Goal: Check status: Check status

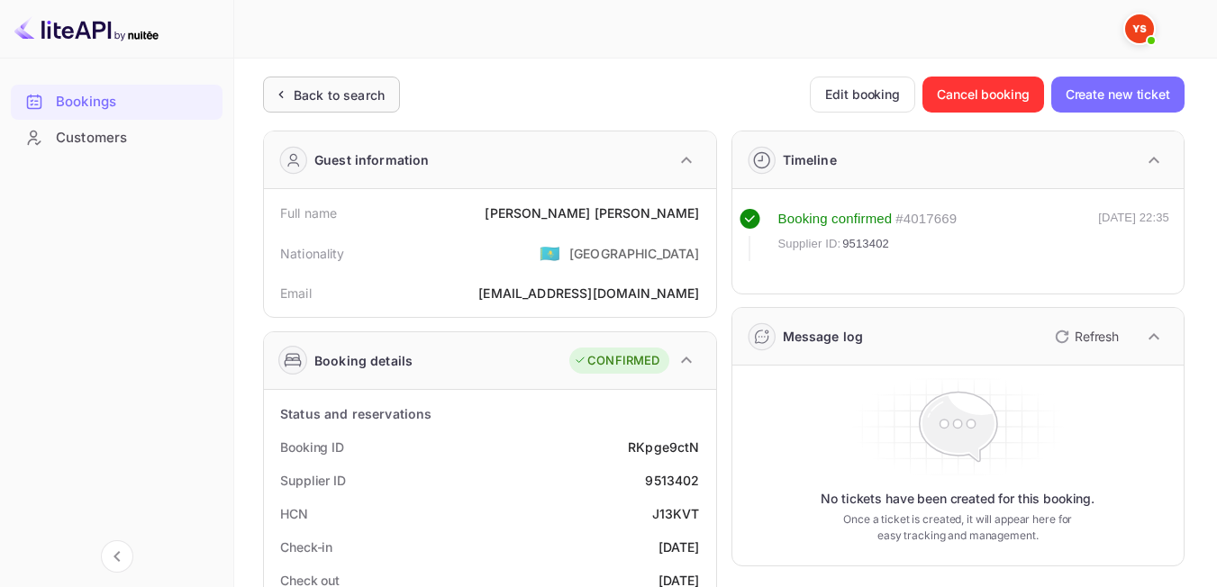
click at [377, 95] on div "Back to search" at bounding box center [339, 95] width 91 height 19
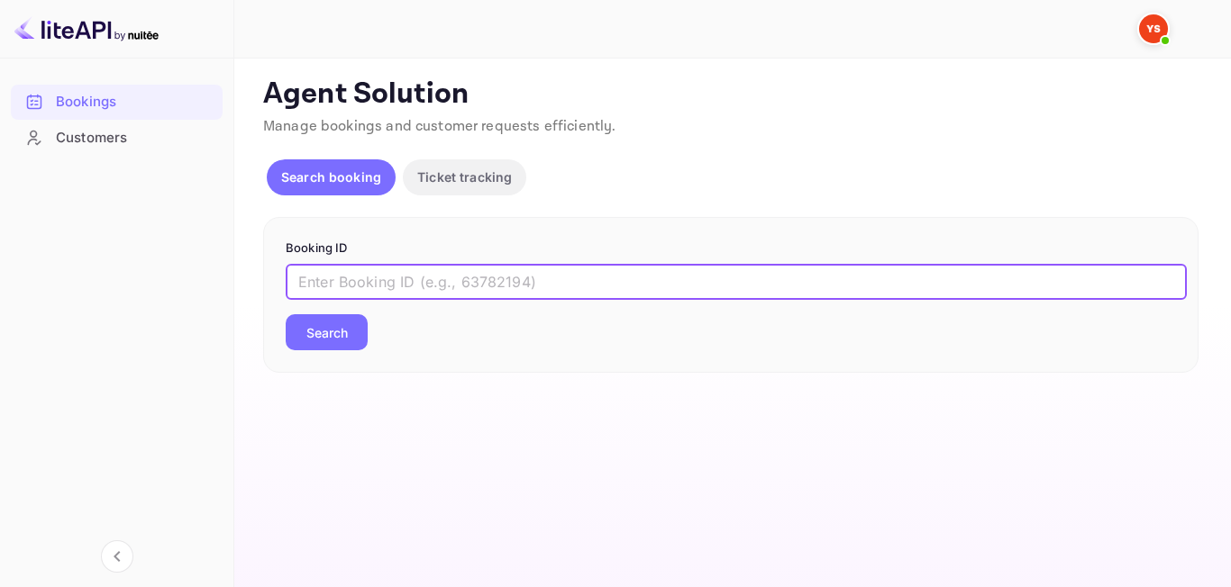
paste input "9329445"
type input "9329445"
click at [344, 346] on button "Search" at bounding box center [327, 332] width 82 height 36
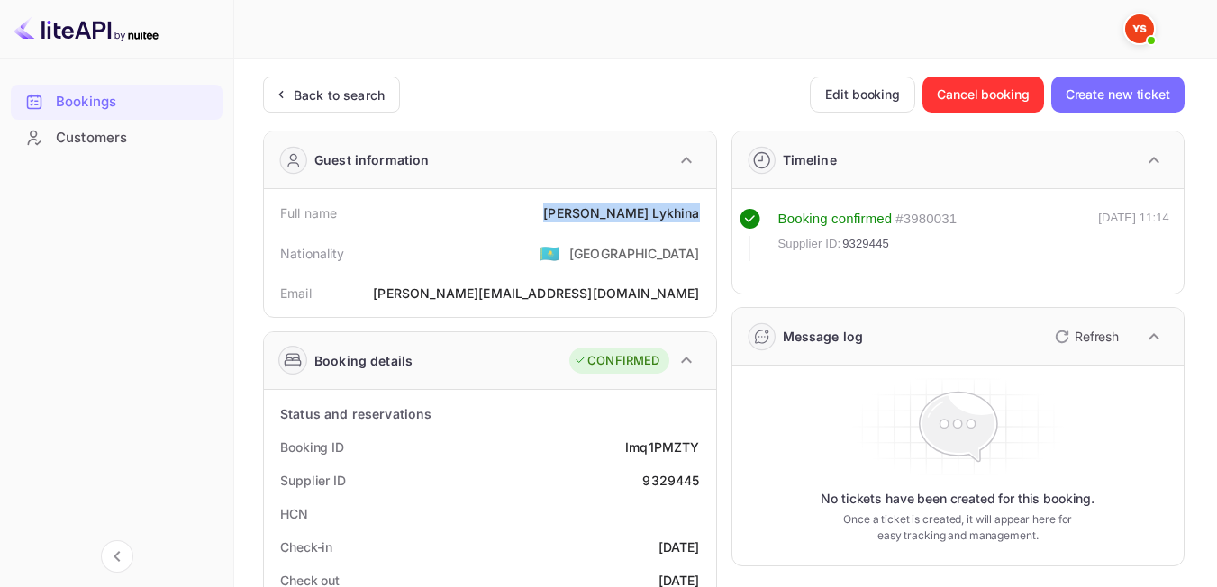
drag, startPoint x: 611, startPoint y: 214, endPoint x: 704, endPoint y: 220, distance: 92.9
click at [704, 220] on div "Full name [PERSON_NAME]" at bounding box center [490, 212] width 438 height 33
click at [553, 240] on div "Nationality 🇰🇿 [DEMOGRAPHIC_DATA]" at bounding box center [490, 253] width 438 height 47
click at [361, 108] on div "Back to search" at bounding box center [331, 95] width 137 height 36
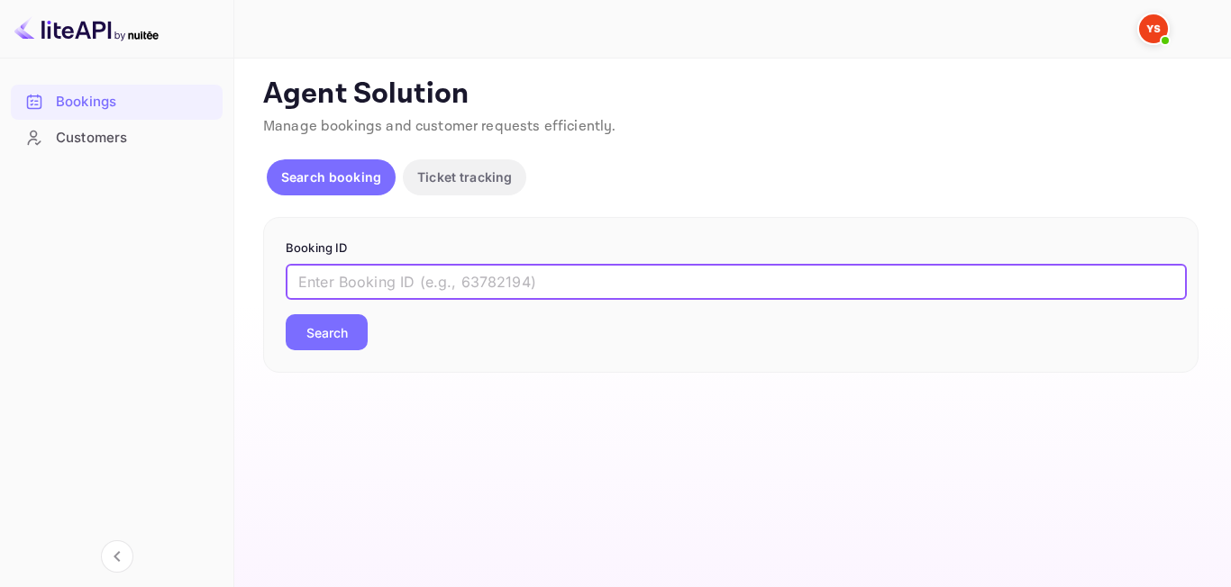
paste input "9560207"
type input "9560207"
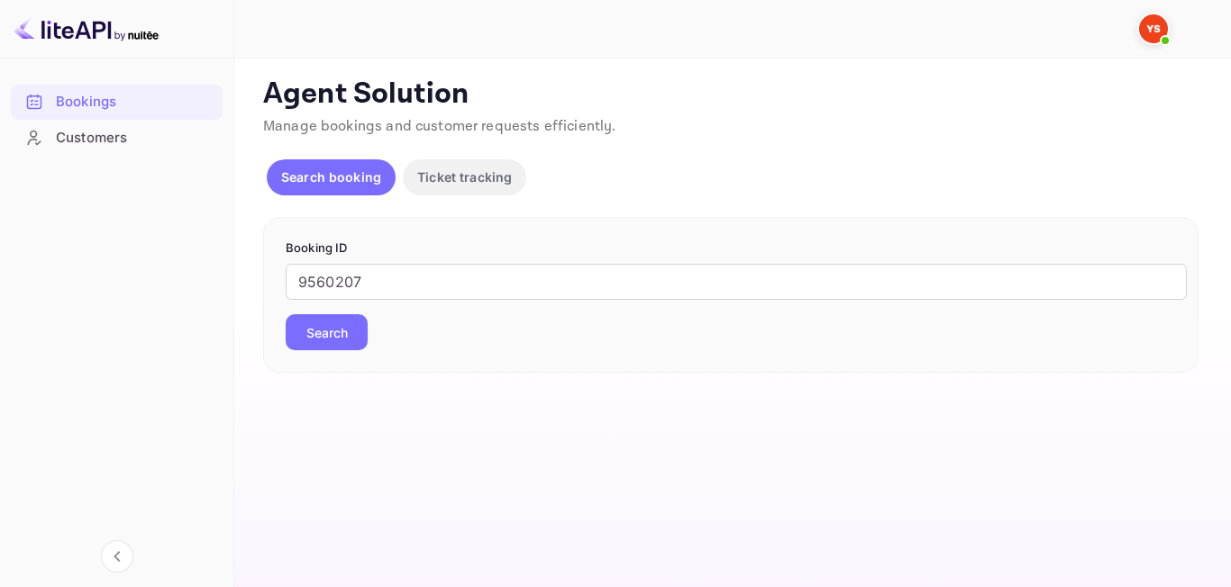
click at [341, 347] on button "Search" at bounding box center [327, 332] width 82 height 36
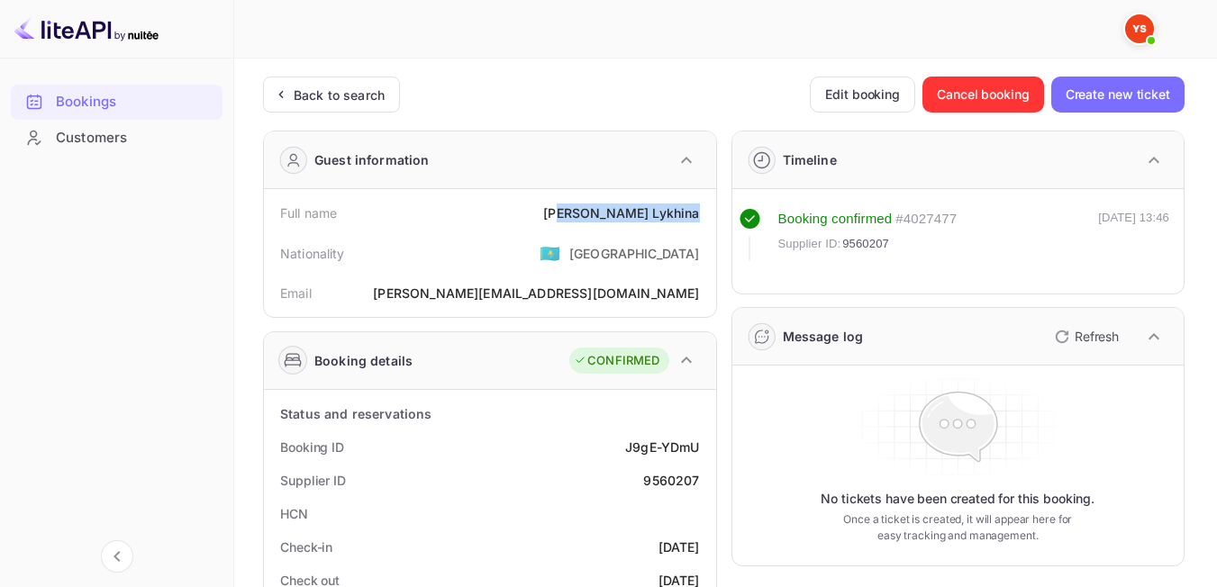
drag, startPoint x: 631, startPoint y: 215, endPoint x: 689, endPoint y: 223, distance: 59.0
click at [699, 225] on div "Full name [PERSON_NAME]" at bounding box center [490, 212] width 438 height 33
click at [628, 215] on div "[PERSON_NAME]" at bounding box center [621, 213] width 156 height 19
drag, startPoint x: 613, startPoint y: 215, endPoint x: 706, endPoint y: 214, distance: 93.7
click at [706, 214] on div "Full name [PERSON_NAME]" at bounding box center [490, 212] width 438 height 33
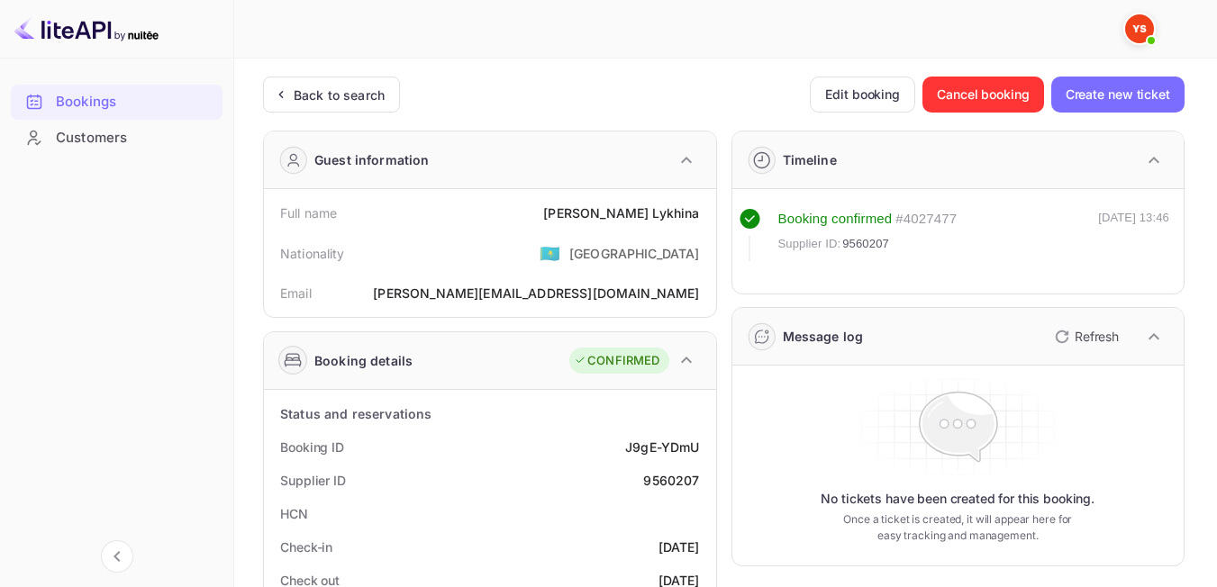
click at [540, 259] on div "Nationality 🇰🇿 [DEMOGRAPHIC_DATA]" at bounding box center [490, 253] width 438 height 47
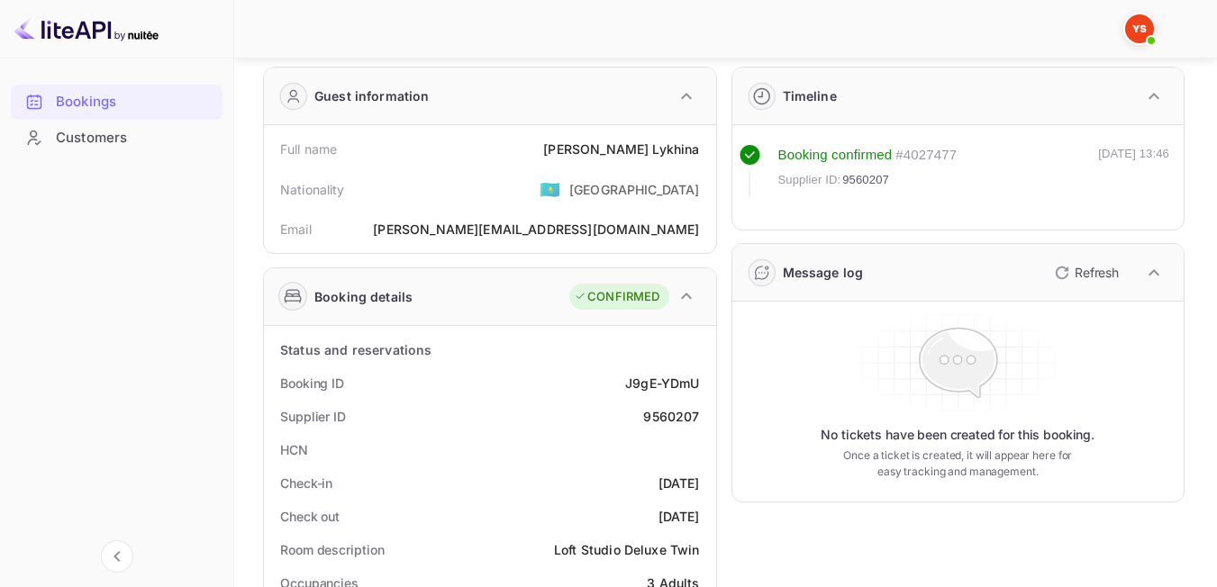
scroll to position [59, 0]
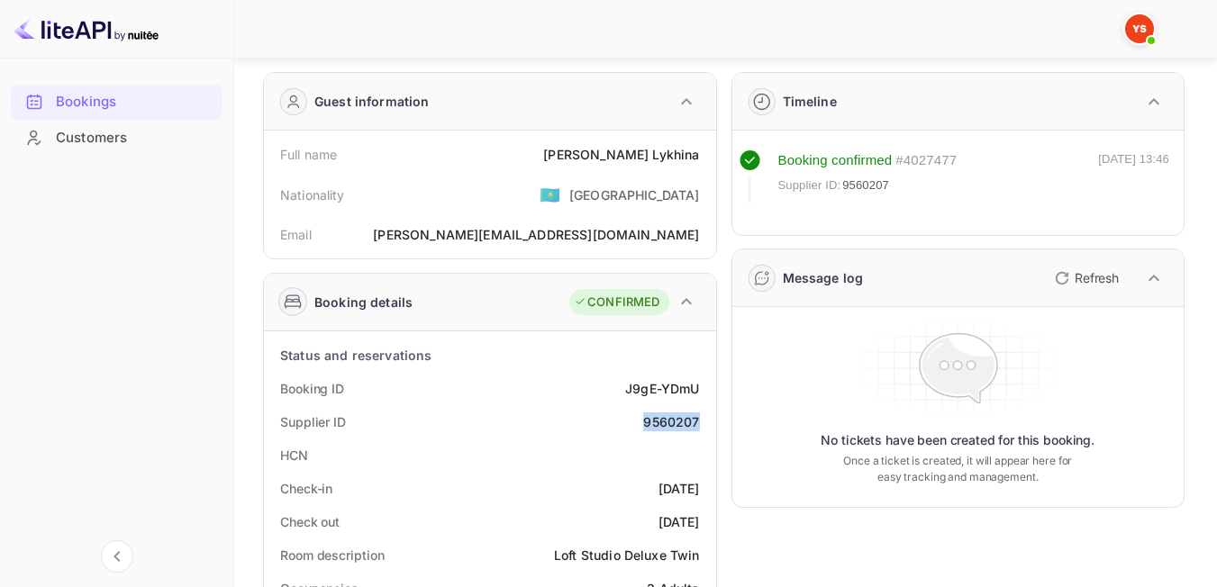
drag, startPoint x: 634, startPoint y: 429, endPoint x: 703, endPoint y: 421, distance: 68.9
click at [703, 421] on div "Supplier ID 9560207" at bounding box center [490, 421] width 438 height 33
copy div "9560207"
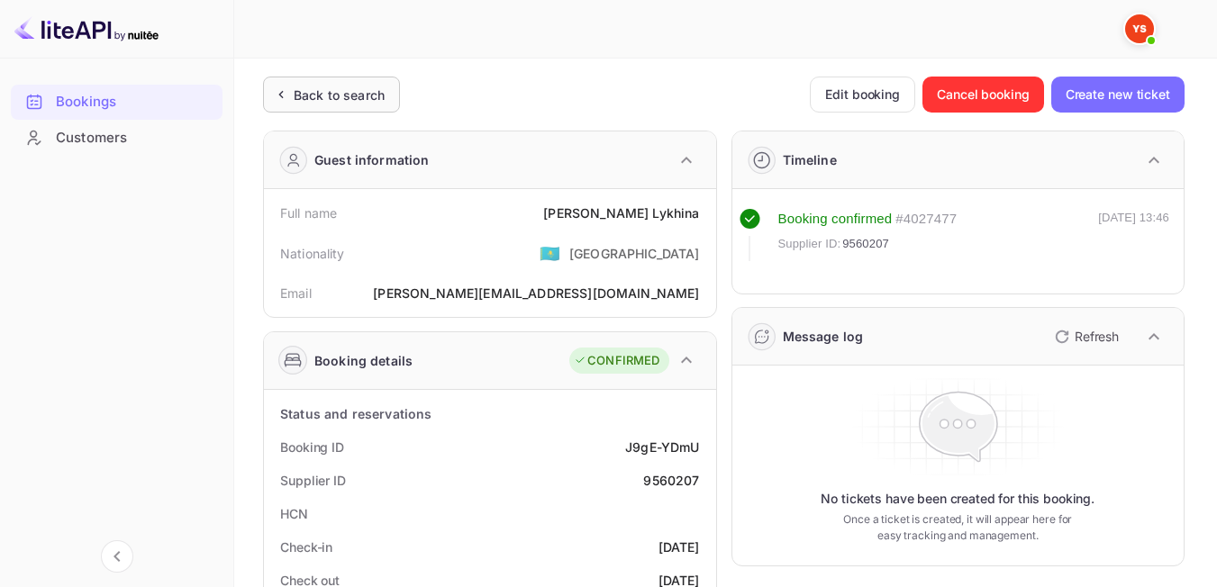
click at [278, 95] on icon at bounding box center [280, 95] width 19 height 18
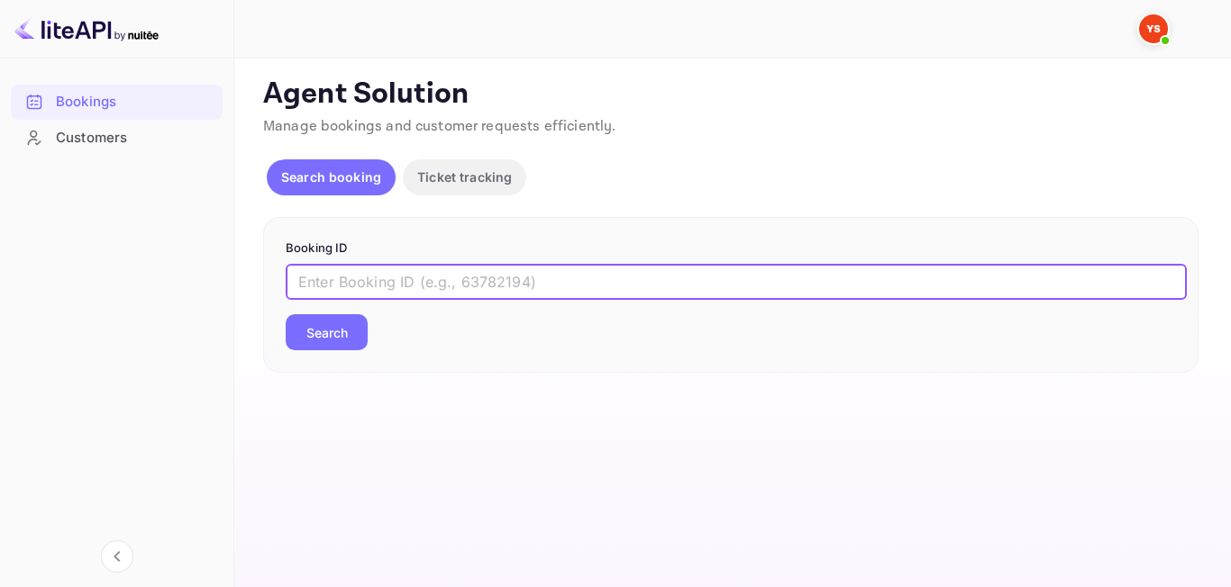
paste input "7941894"
type input "7941894"
click at [337, 348] on button "Search" at bounding box center [327, 332] width 82 height 36
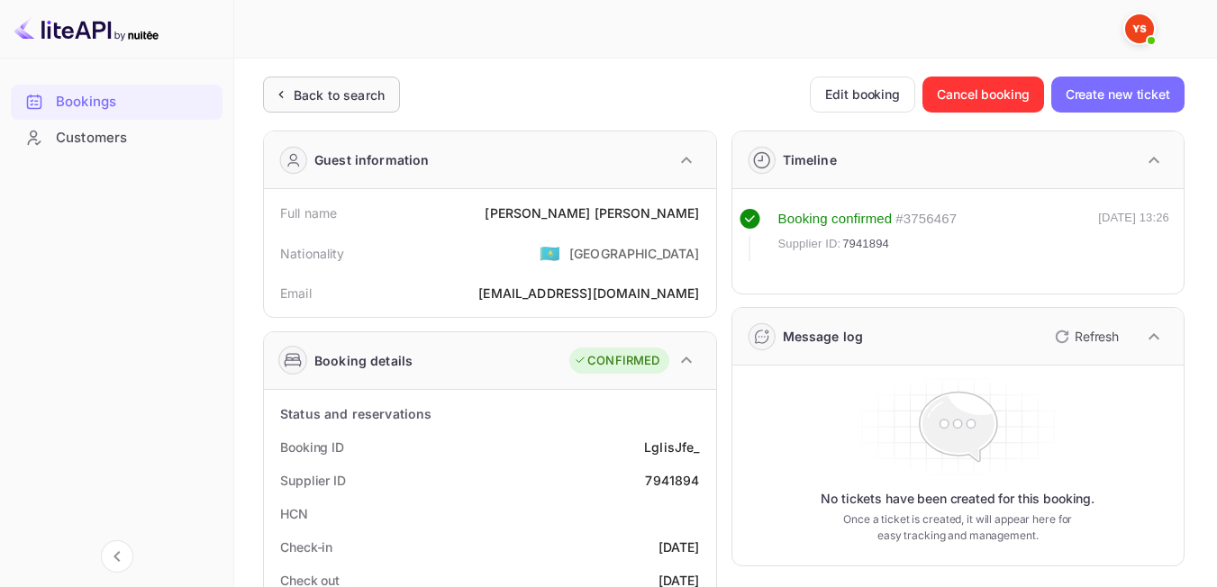
click at [281, 110] on div "Back to search" at bounding box center [331, 95] width 137 height 36
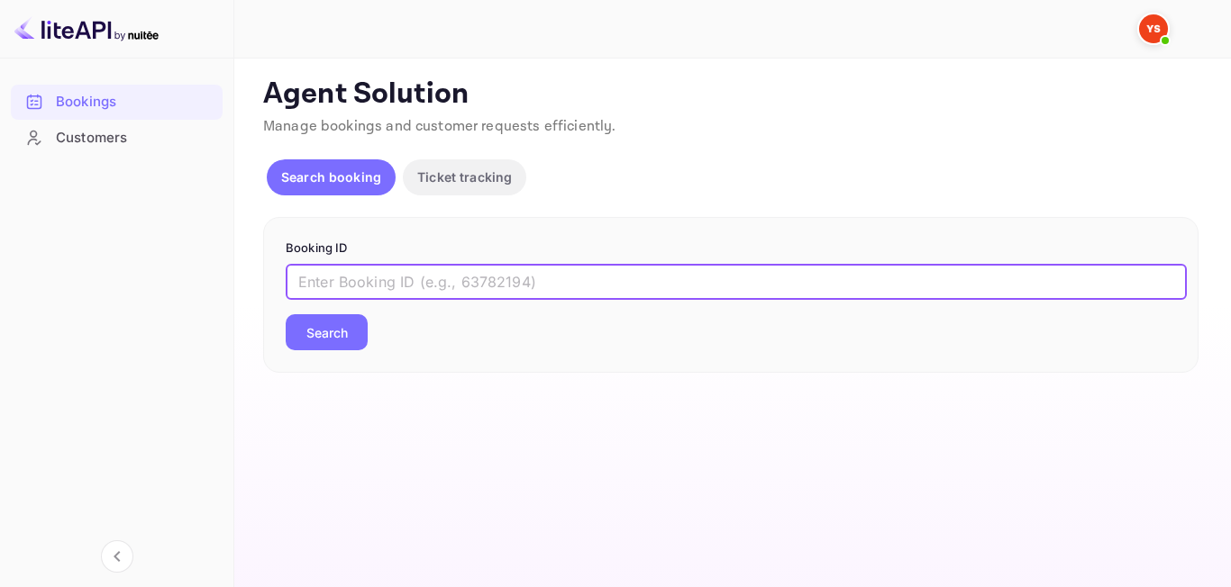
paste input "9665376"
click at [305, 286] on input "9665376" at bounding box center [736, 282] width 901 height 36
type input "9665376"
click at [321, 325] on button "Search" at bounding box center [327, 332] width 82 height 36
